Goal: Manage account settings

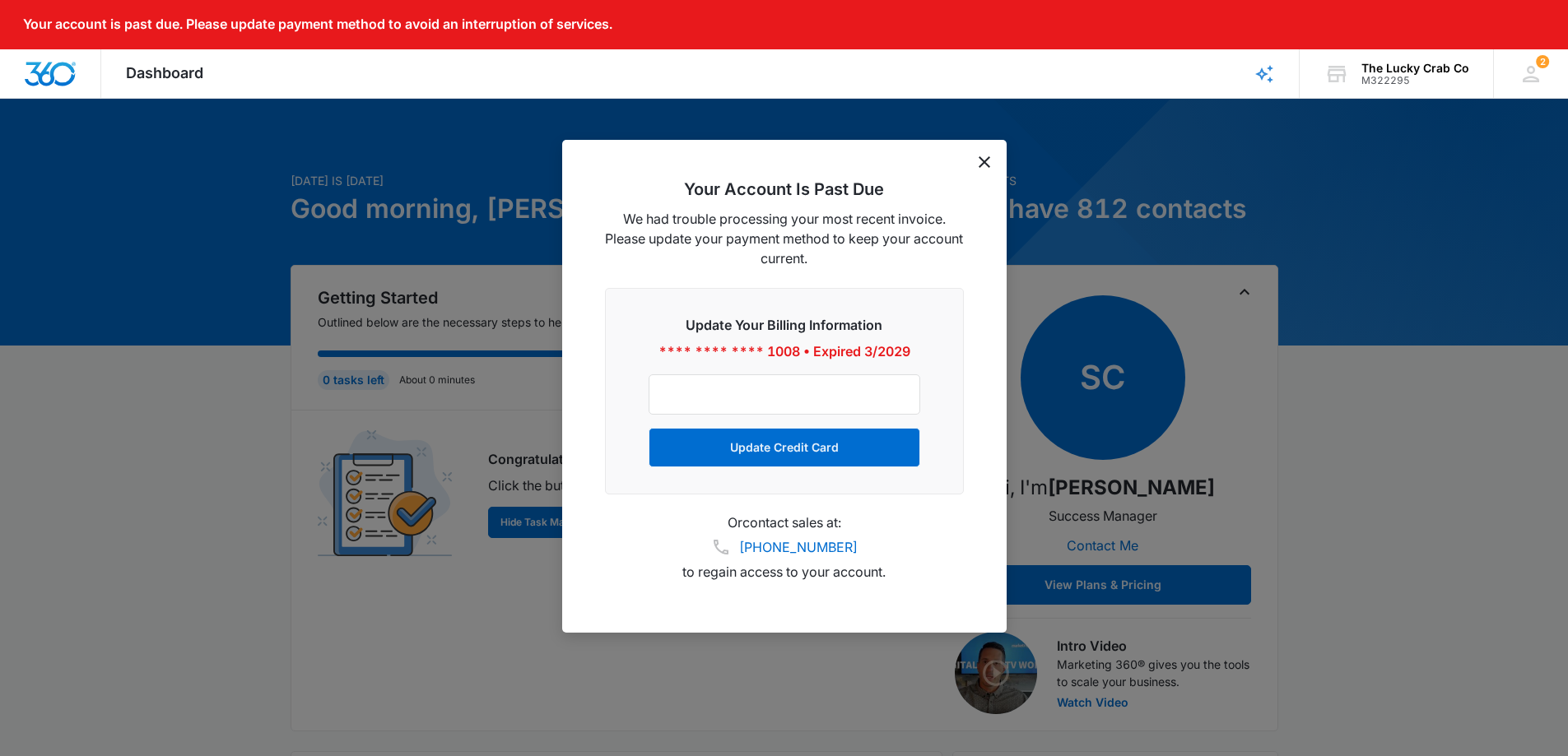
click at [981, 162] on icon "dismiss this dialog" at bounding box center [985, 162] width 11 height 11
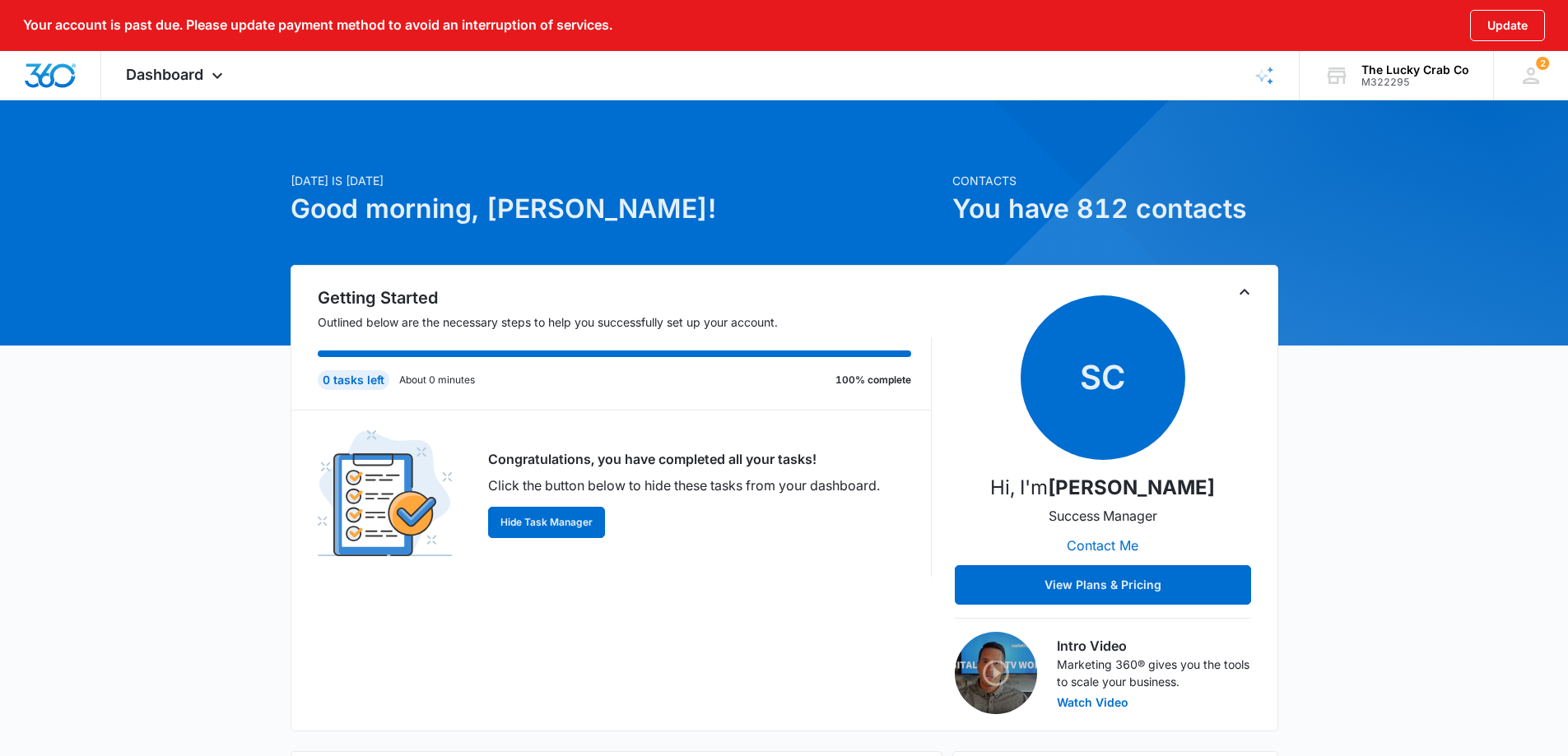
drag, startPoint x: 1302, startPoint y: 470, endPoint x: 1250, endPoint y: 454, distance: 54.4
click at [218, 74] on icon at bounding box center [217, 79] width 20 height 20
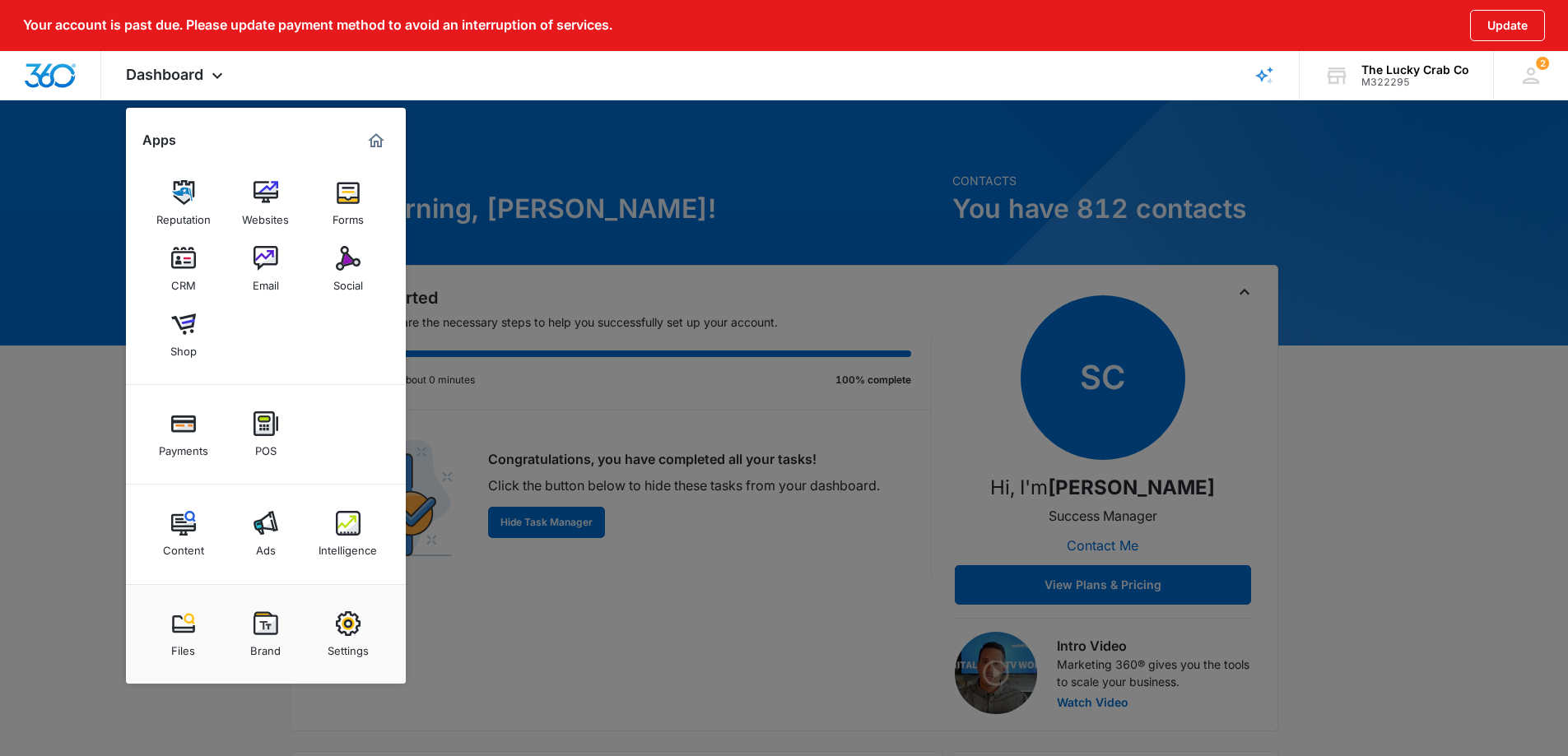
click at [103, 462] on div at bounding box center [784, 378] width 1568 height 756
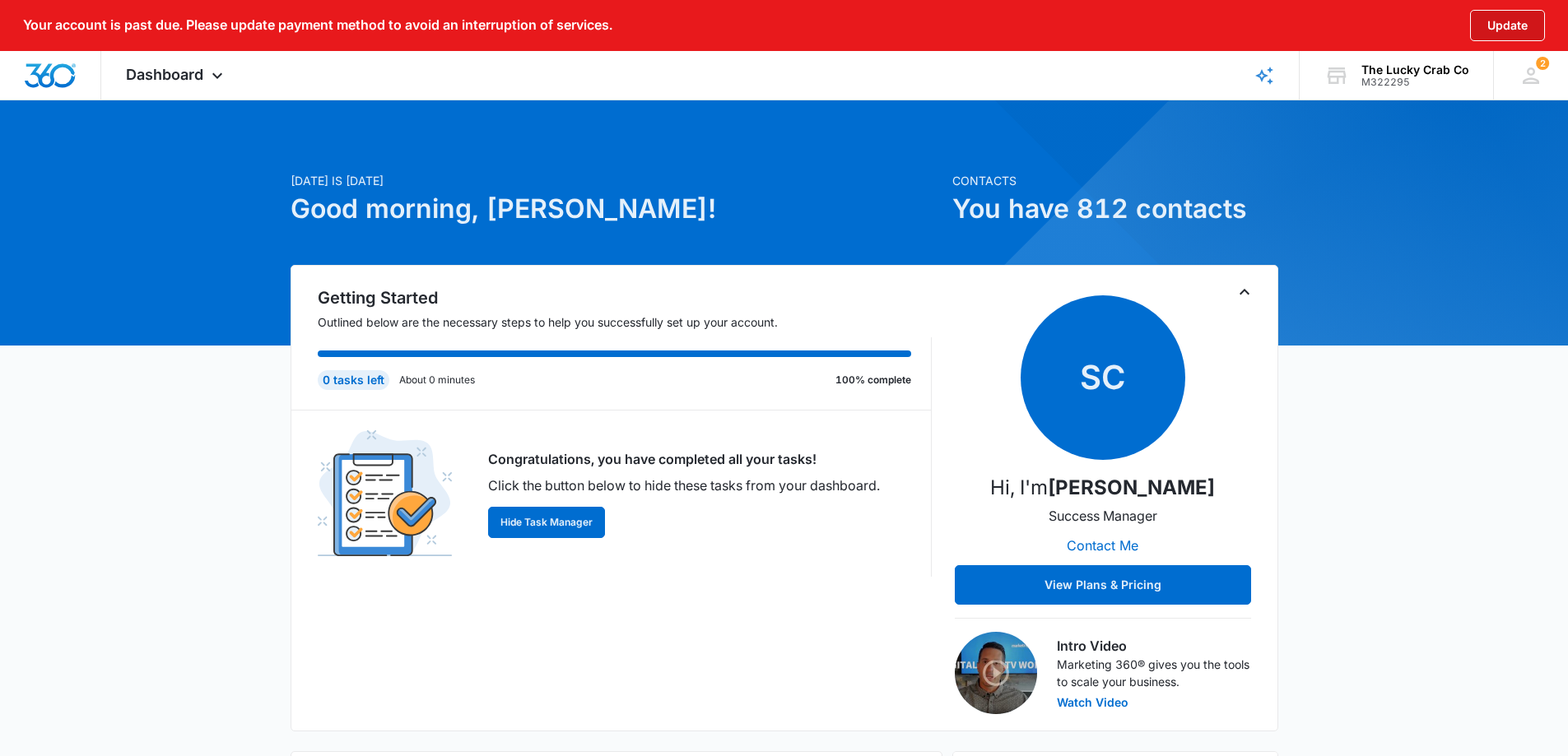
click at [1532, 30] on button "Update" at bounding box center [1508, 25] width 74 height 32
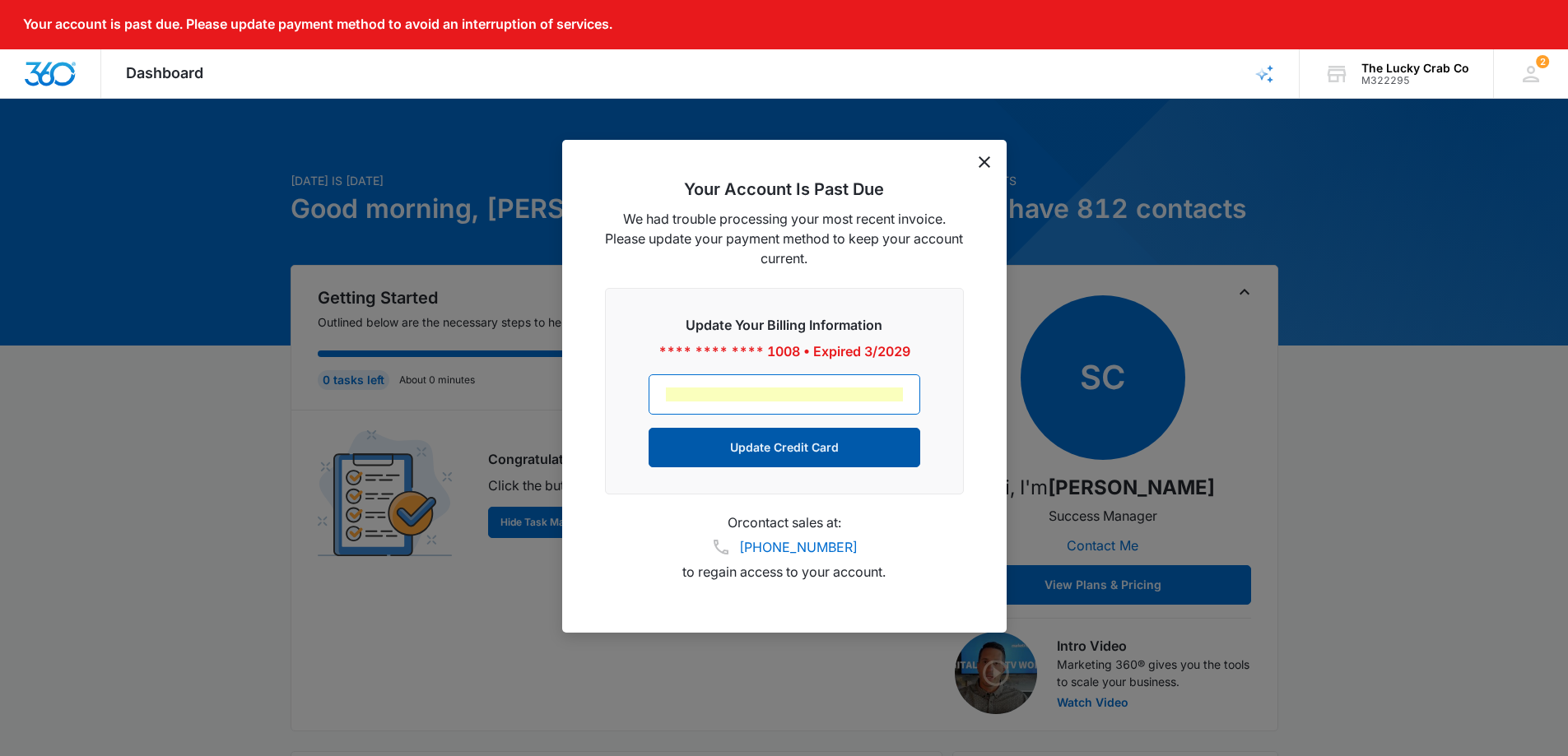
click at [802, 451] on button "Update Credit Card" at bounding box center [784, 447] width 271 height 39
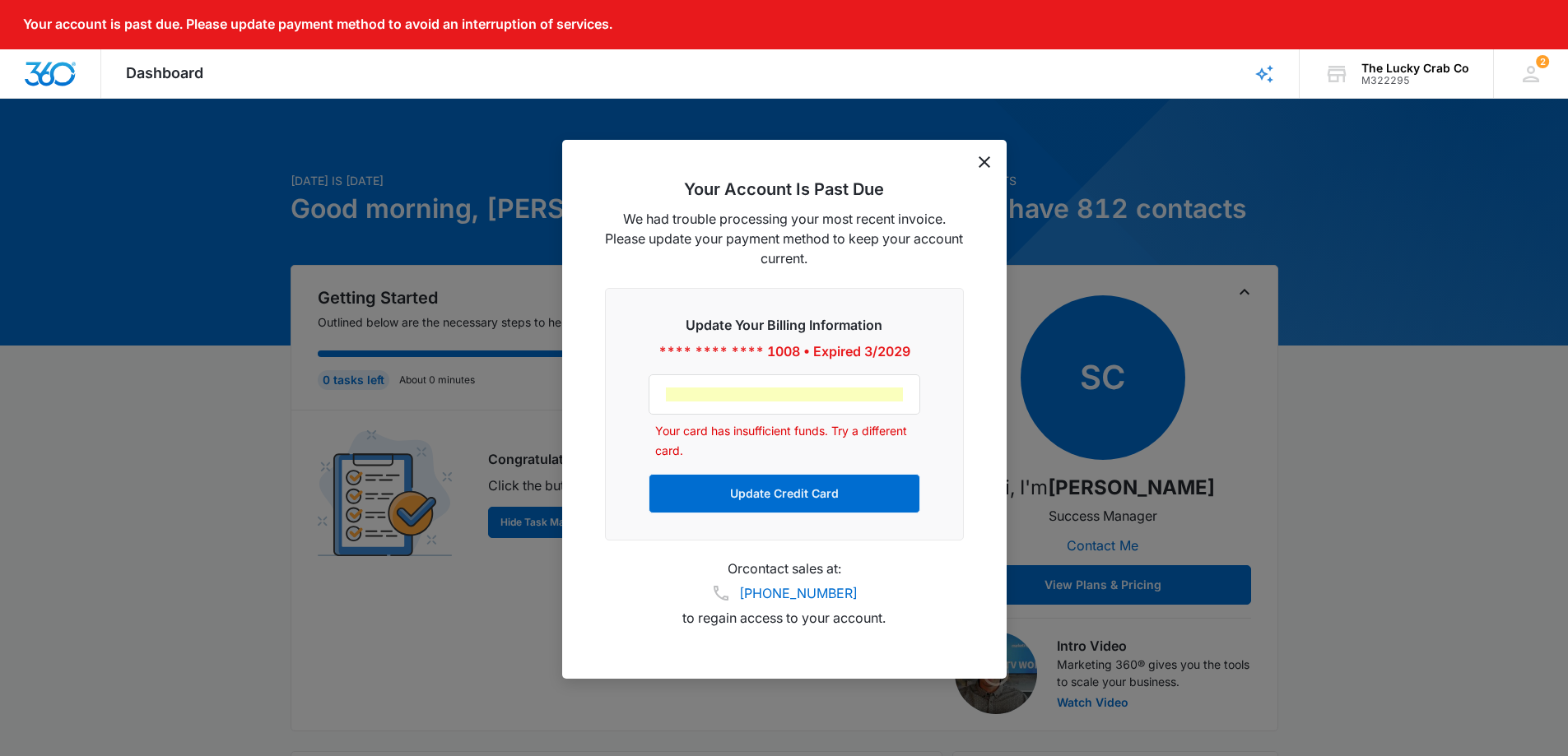
click at [605, 426] on div "Update Your Billing Information **** **** **** 1008 • Expired 3/2029 Your card …" at bounding box center [785, 414] width 359 height 253
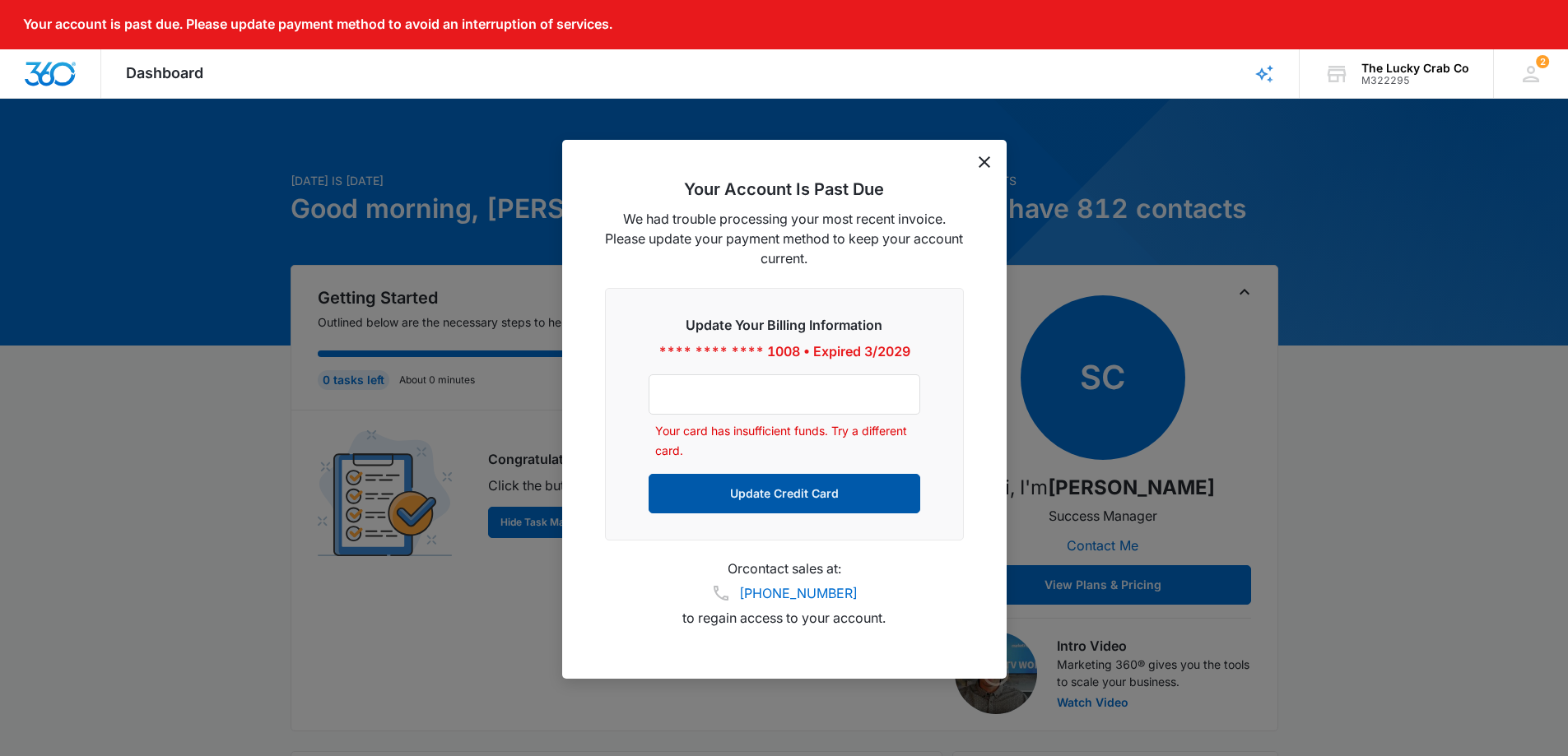
click at [773, 487] on button "Update Credit Card" at bounding box center [784, 494] width 271 height 39
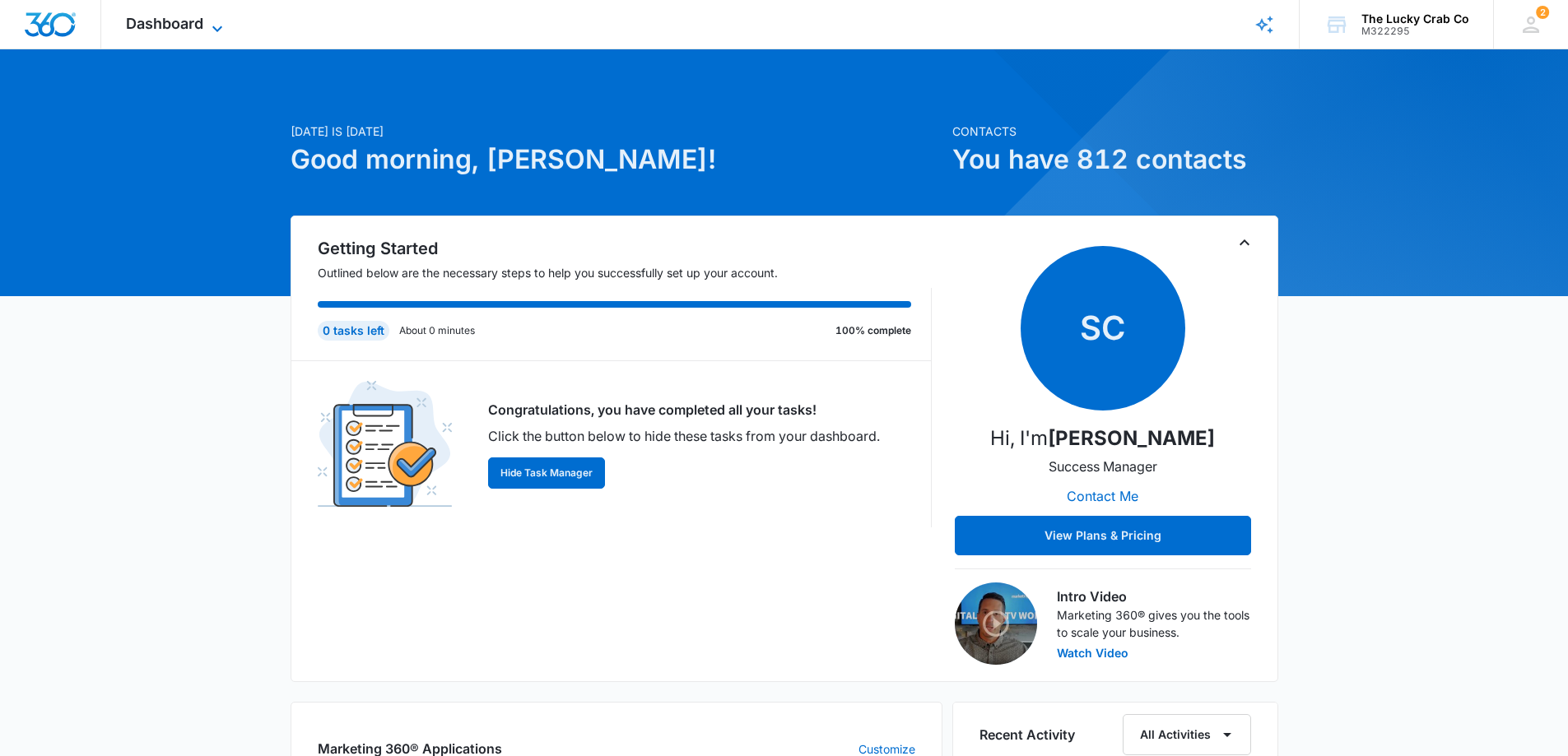
click at [216, 19] on icon at bounding box center [217, 29] width 20 height 20
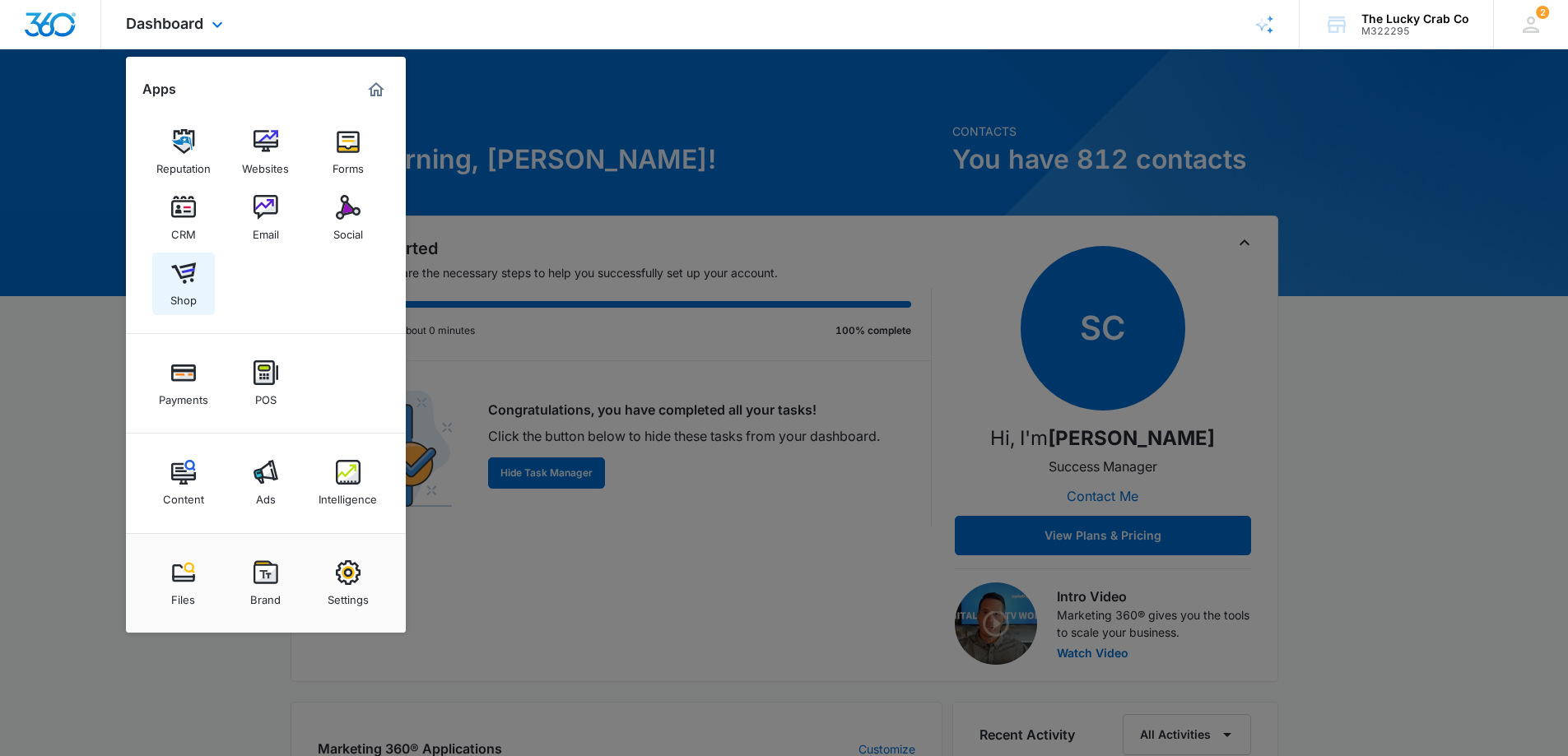
click at [188, 279] on img at bounding box center [183, 273] width 25 height 25
